Goal: Information Seeking & Learning: Learn about a topic

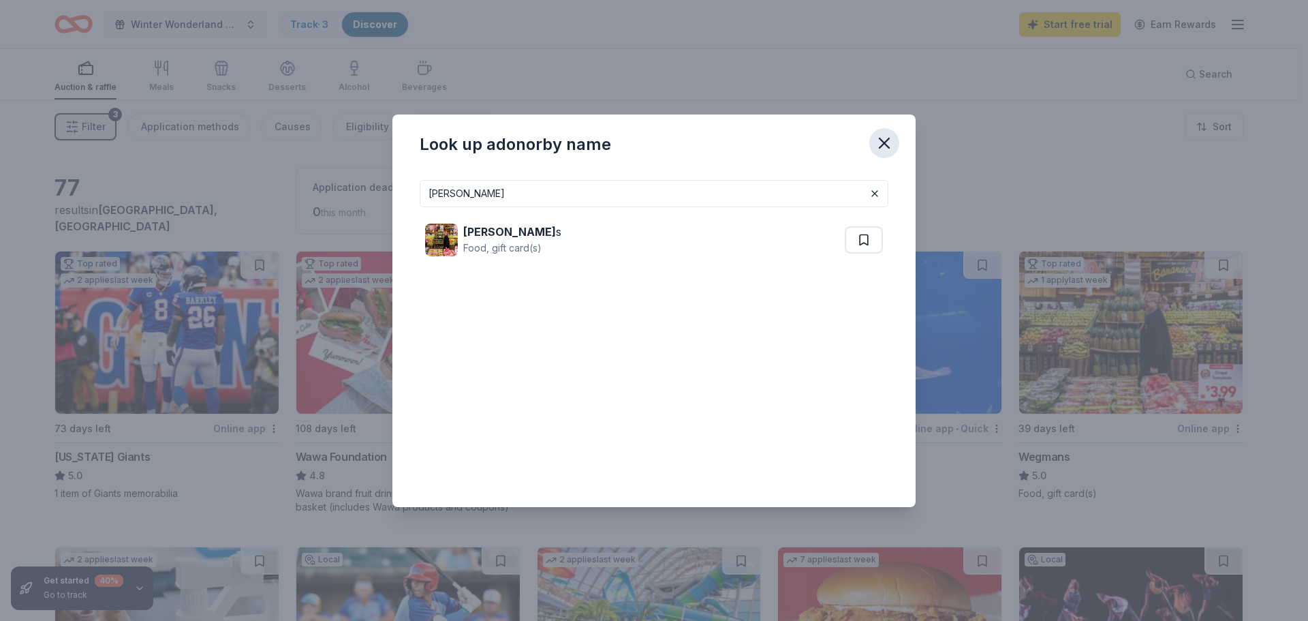
click at [885, 144] on icon "button" at bounding box center [885, 143] width 10 height 10
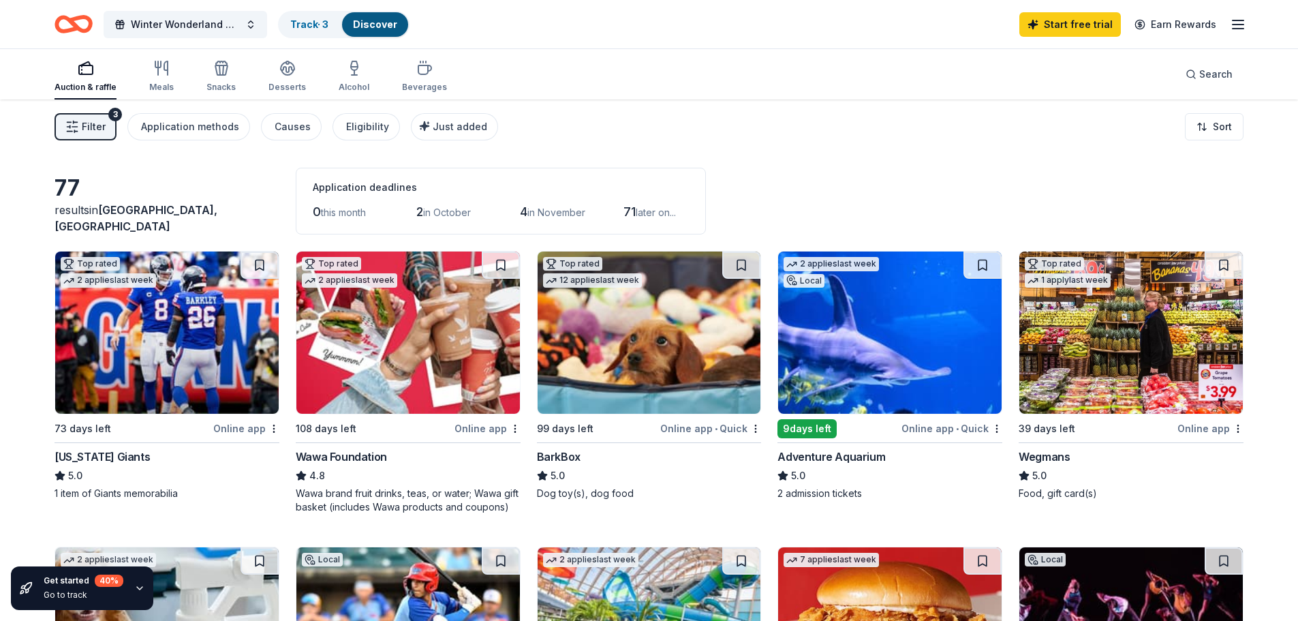
click at [192, 394] on img at bounding box center [167, 332] width 224 height 162
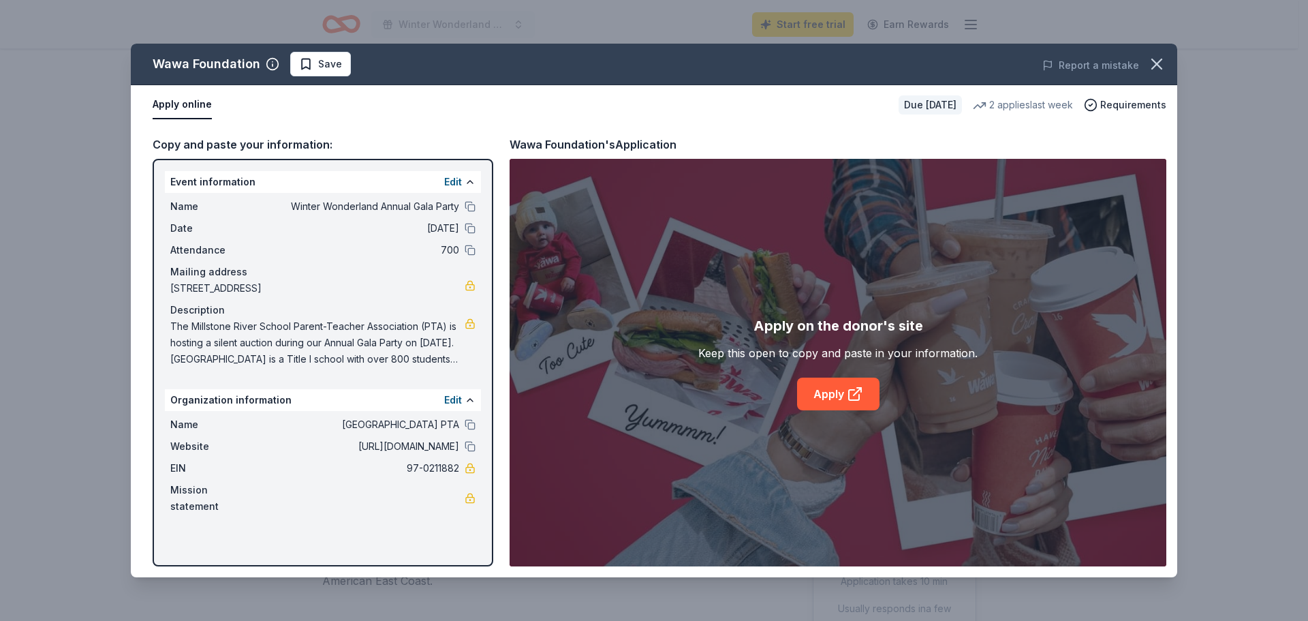
scroll to position [750, 0]
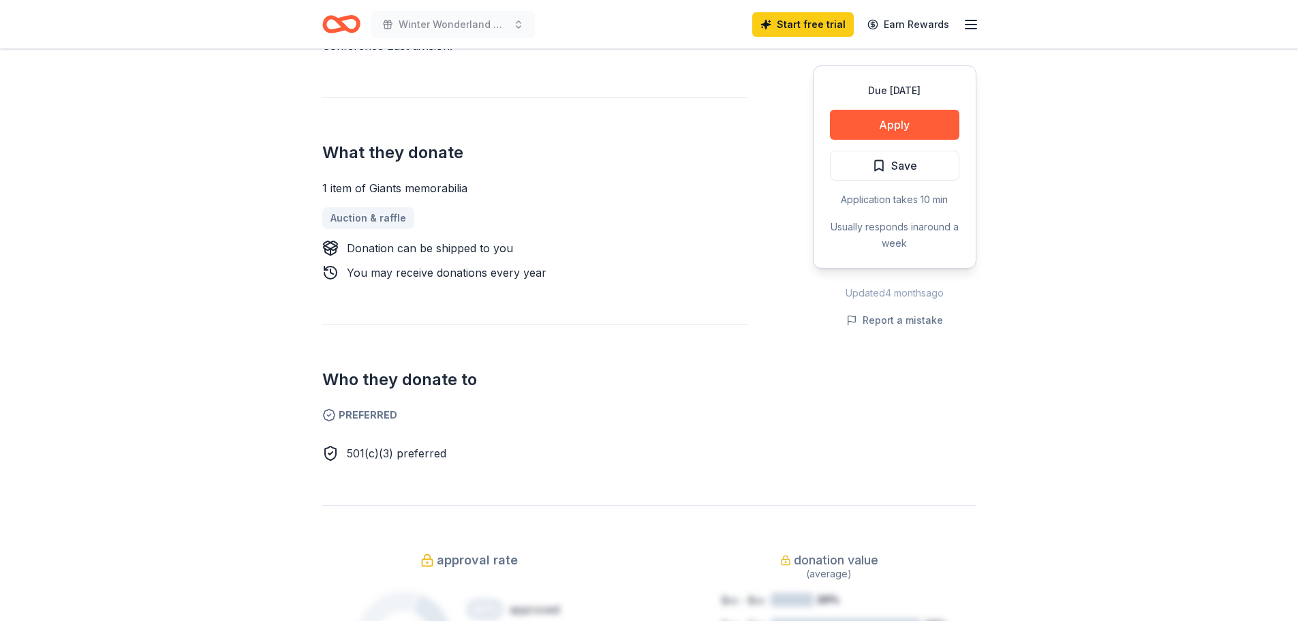
scroll to position [545, 0]
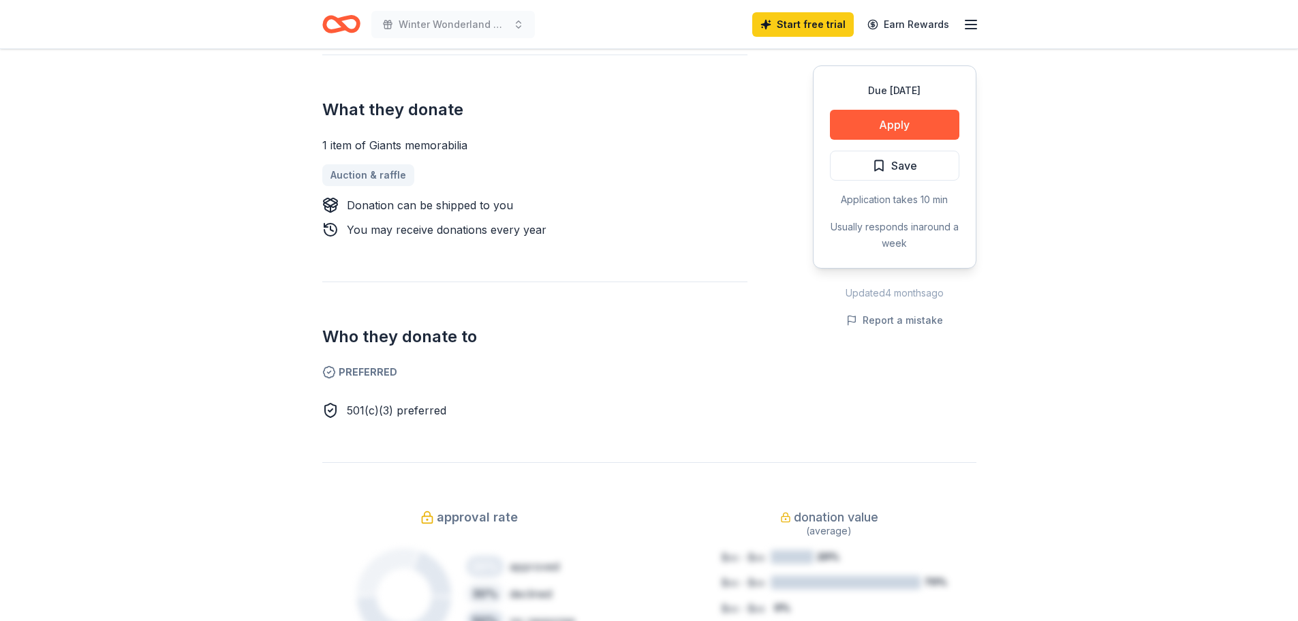
drag, startPoint x: 371, startPoint y: 392, endPoint x: 455, endPoint y: 397, distance: 83.3
click at [455, 402] on div "501(c)(3) preferred" at bounding box center [534, 410] width 425 height 16
click at [470, 409] on div "[US_STATE] Giants 5.0 • 4 reviews 2 applies last week approval rate donation va…" at bounding box center [650, 544] width 698 height 2081
